Goal: Obtain resource: Obtain resource

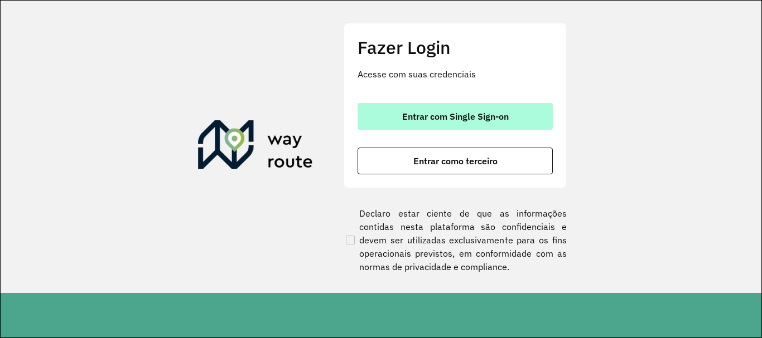
click at [444, 118] on span "Entrar com Single Sign-on" at bounding box center [455, 116] width 107 height 9
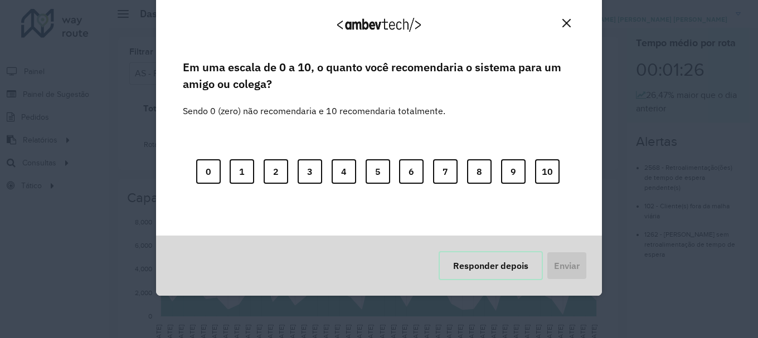
click at [533, 275] on button "Responder depois" at bounding box center [491, 265] width 104 height 29
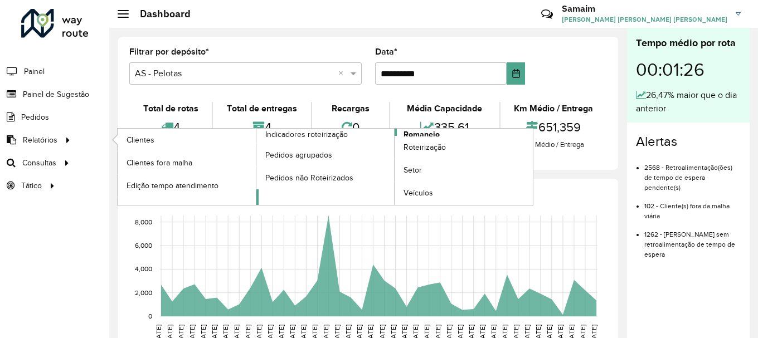
click at [424, 134] on span "Romaneio" at bounding box center [422, 135] width 36 height 12
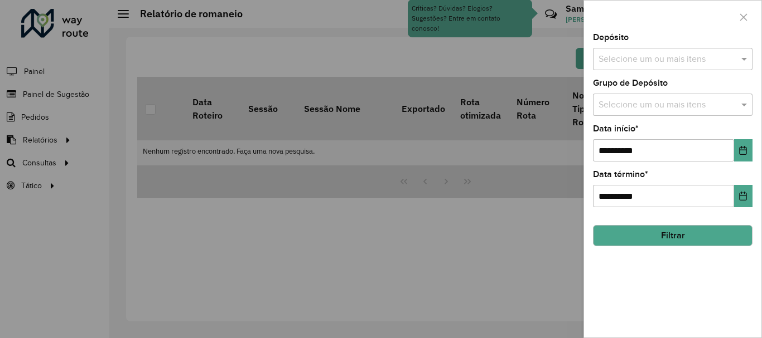
click at [601, 53] on input "text" at bounding box center [667, 59] width 143 height 13
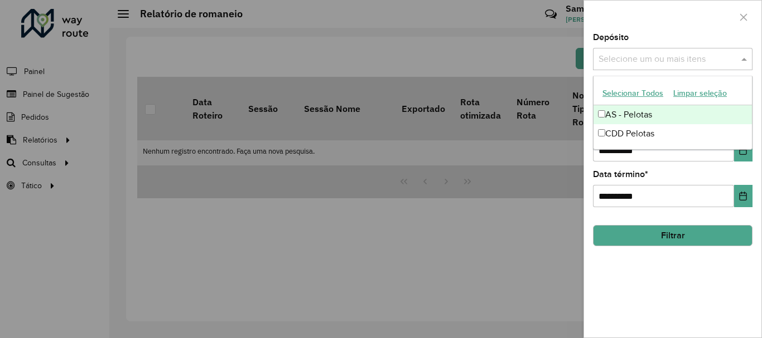
click at [622, 89] on button "Selecionar Todos" at bounding box center [632, 93] width 71 height 17
click at [643, 25] on div at bounding box center [672, 17] width 177 height 33
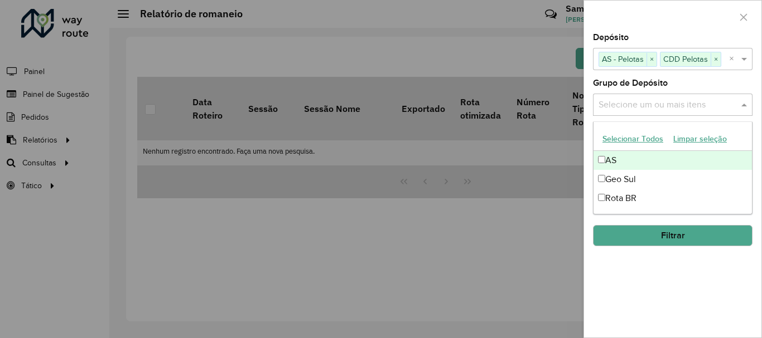
click at [632, 97] on div "Selecione um ou mais itens" at bounding box center [672, 105] width 159 height 22
click at [631, 134] on button "Selecionar Todos" at bounding box center [632, 138] width 71 height 17
click at [650, 18] on div at bounding box center [672, 17] width 177 height 33
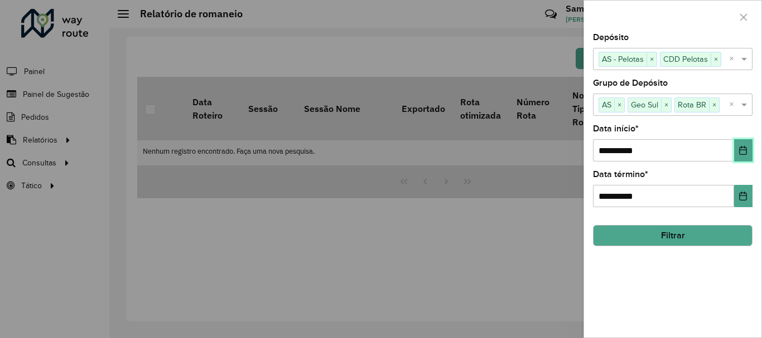
click at [745, 154] on icon "Choose Date" at bounding box center [742, 150] width 9 height 9
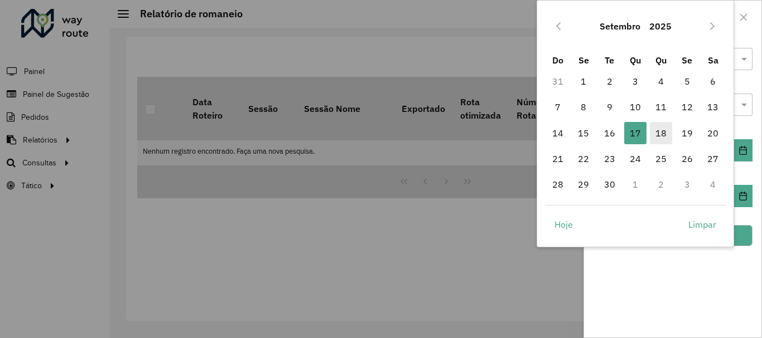
click at [655, 132] on span "18" at bounding box center [661, 133] width 22 height 22
type input "**********"
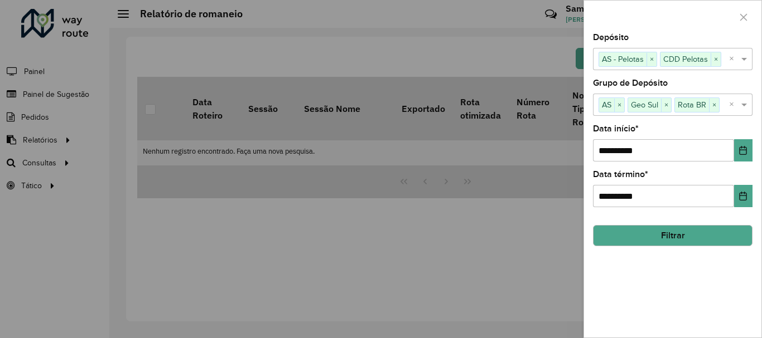
click at [684, 240] on button "Filtrar" at bounding box center [672, 235] width 159 height 21
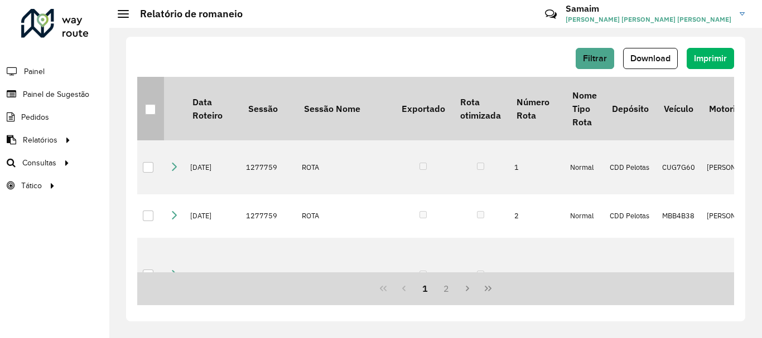
click at [145, 103] on th at bounding box center [150, 109] width 27 height 64
click at [148, 105] on div at bounding box center [150, 109] width 11 height 11
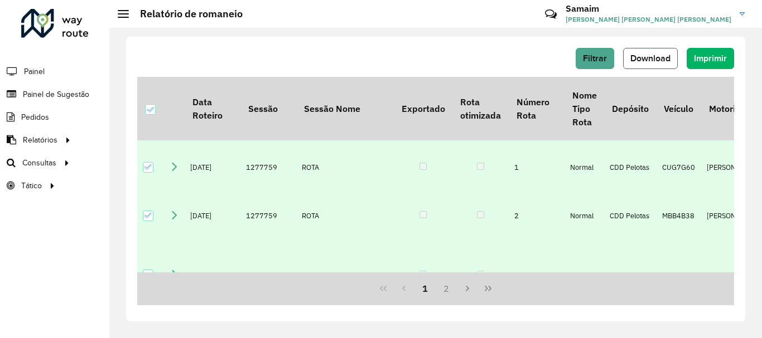
click at [631, 56] on span "Download" at bounding box center [650, 58] width 40 height 9
